Goal: Information Seeking & Learning: Learn about a topic

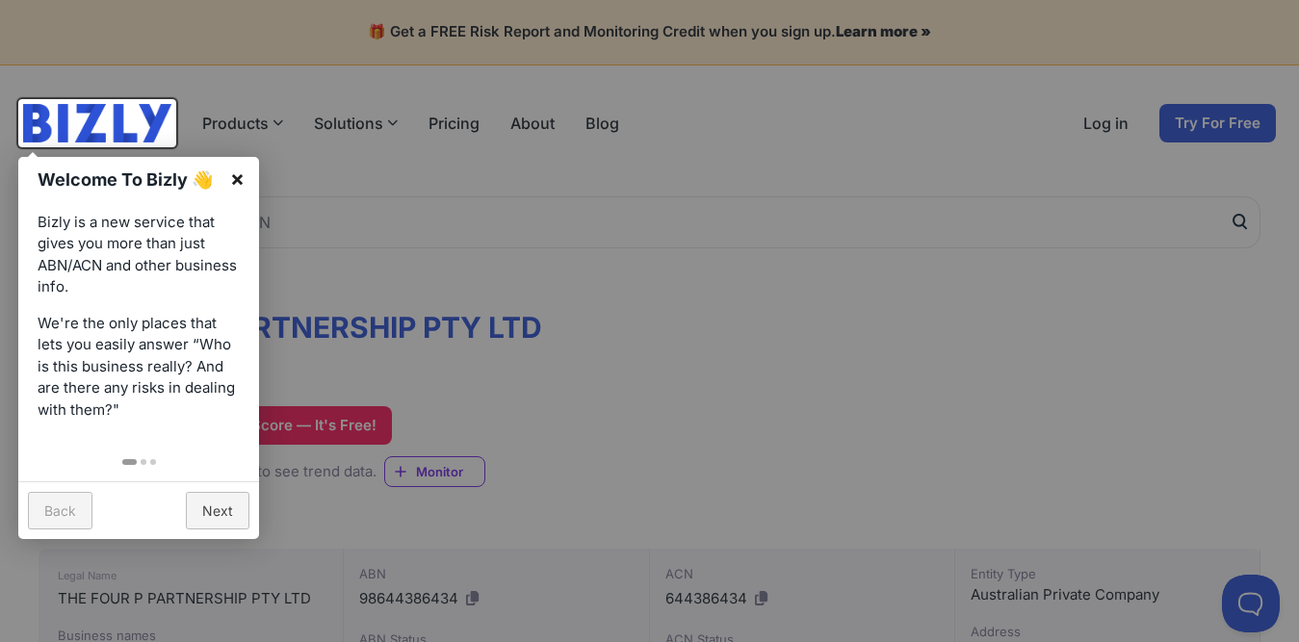
click at [234, 174] on link "×" at bounding box center [237, 178] width 43 height 43
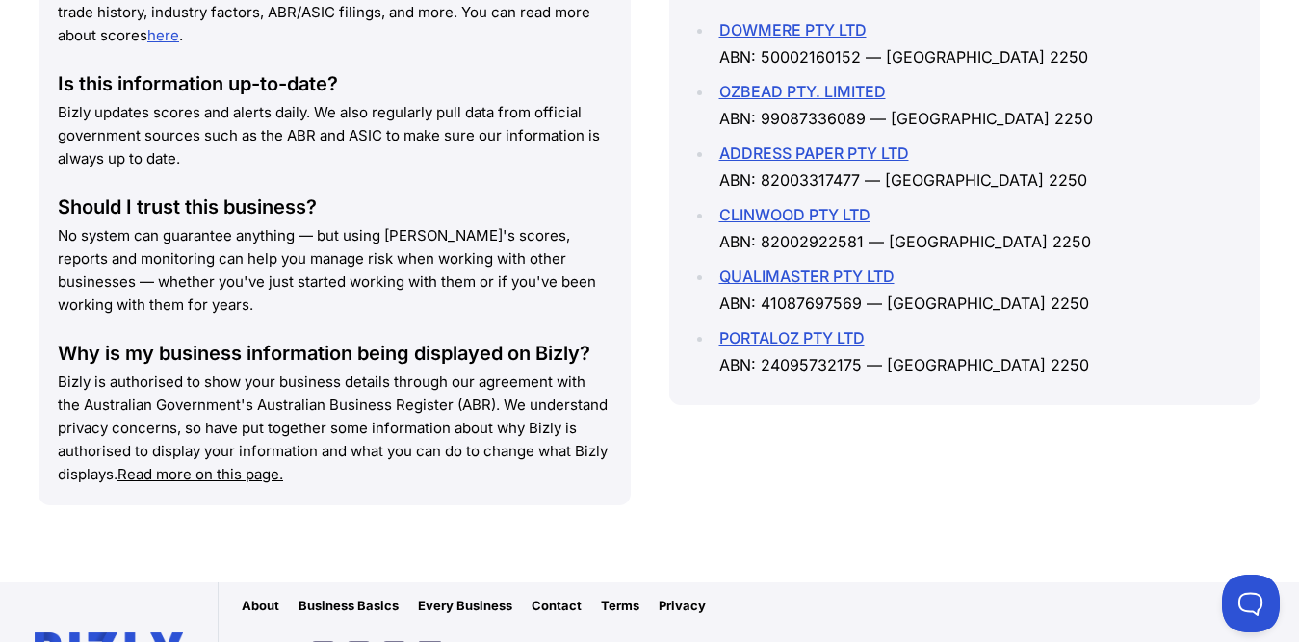
scroll to position [2930, 0]
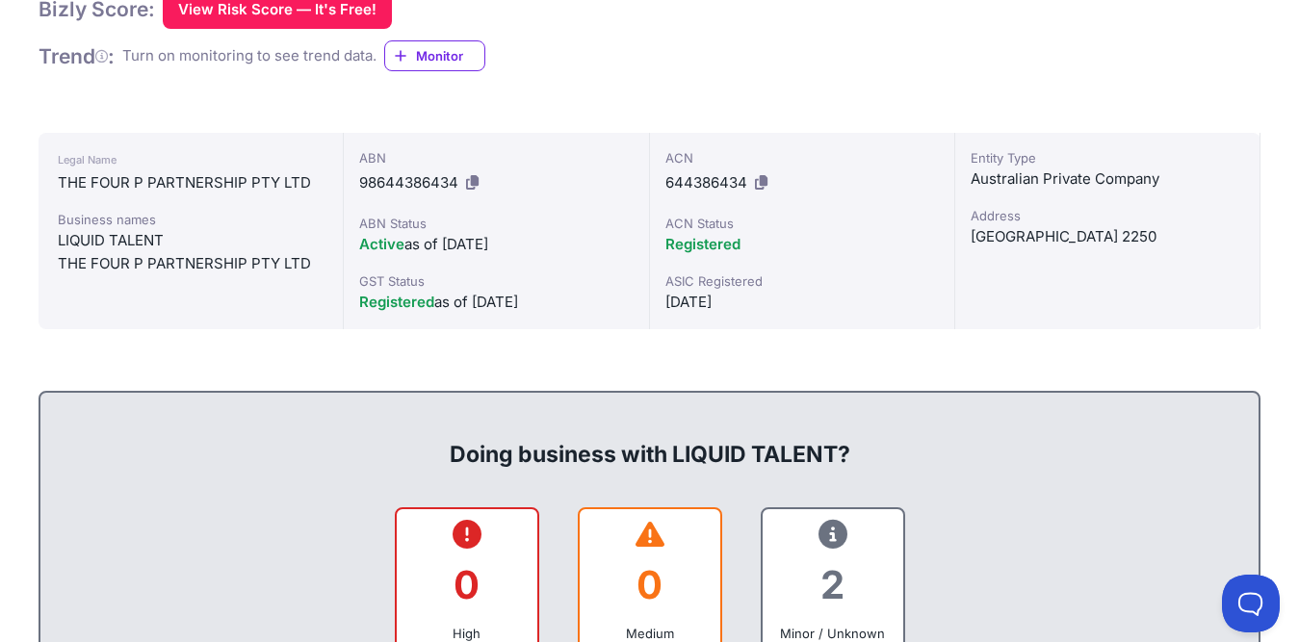
scroll to position [371, 0]
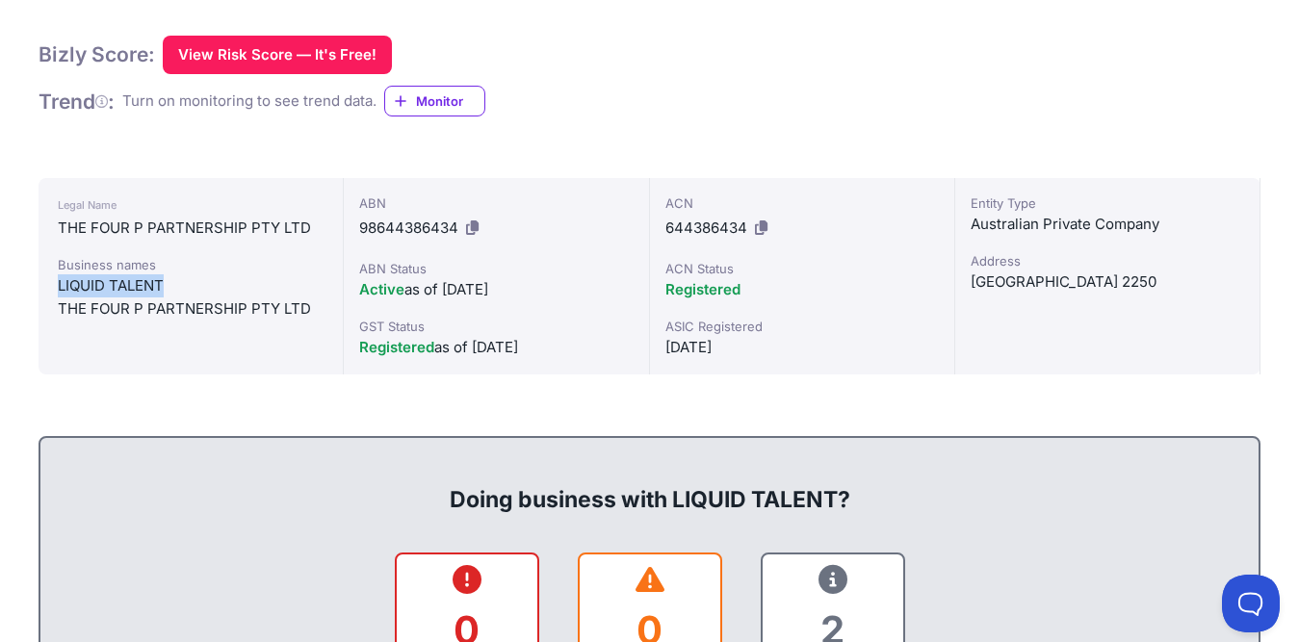
drag, startPoint x: 60, startPoint y: 284, endPoint x: 190, endPoint y: 295, distance: 130.4
click at [190, 295] on div "LIQUID TALENT" at bounding box center [191, 285] width 266 height 23
copy div "LIQUID TALENT"
